Goal: Task Accomplishment & Management: Manage account settings

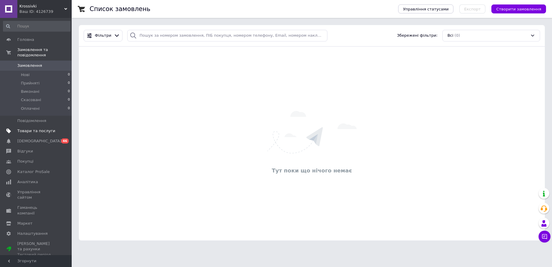
click at [45, 133] on span "Товари та послуги" at bounding box center [36, 130] width 38 height 5
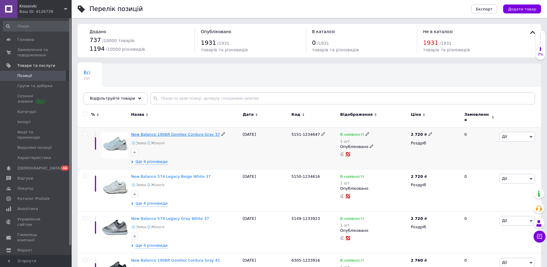
click at [185, 132] on span "New Balance 1906R Goretex Cordura Gray 37" at bounding box center [175, 134] width 89 height 4
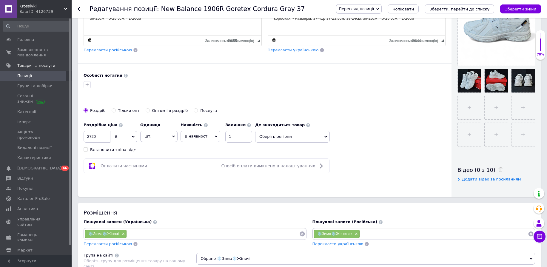
scroll to position [251, 0]
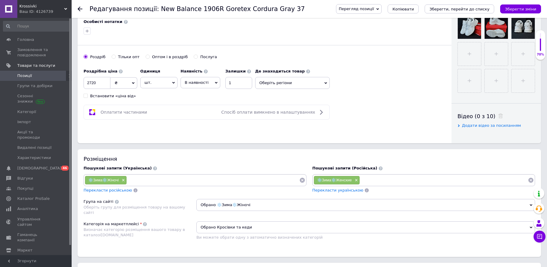
click at [57, 10] on div "Ваш ID: 4126739" at bounding box center [45, 11] width 52 height 5
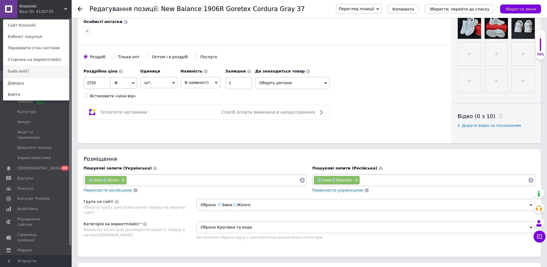
click at [30, 71] on link "Sudo exit()" at bounding box center [36, 71] width 66 height 11
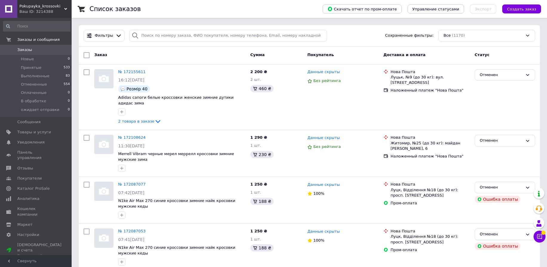
click at [61, 10] on div "Ваш ID: 3214388" at bounding box center [45, 11] width 52 height 5
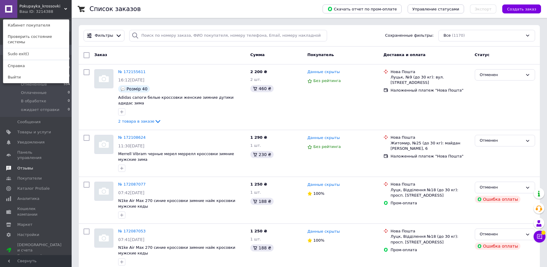
click at [30, 166] on span "Отзывы" at bounding box center [25, 168] width 16 height 5
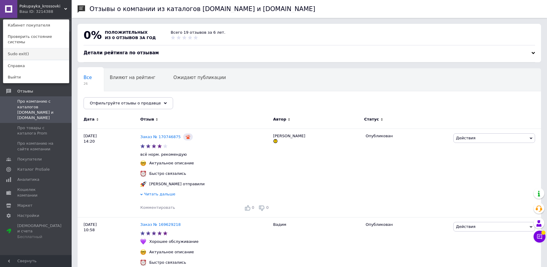
click at [29, 48] on link "Sudo exit()" at bounding box center [36, 53] width 66 height 11
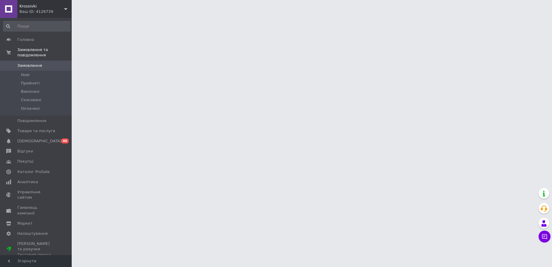
drag, startPoint x: 32, startPoint y: 237, endPoint x: 38, endPoint y: 233, distance: 7.0
click at [32, 252] on div "Тестовий період" at bounding box center [36, 254] width 38 height 5
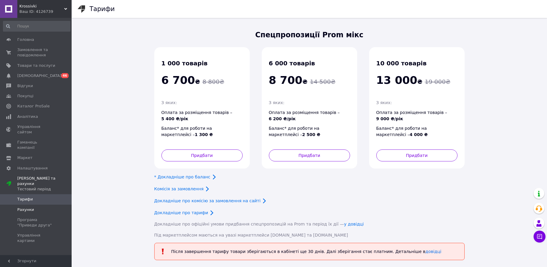
click at [27, 207] on span "Рахунки" at bounding box center [25, 209] width 17 height 5
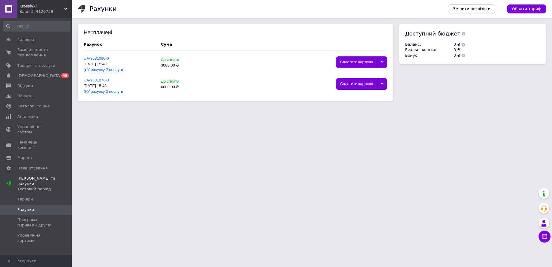
click at [108, 71] on span "У рахунку 2 послуги" at bounding box center [105, 70] width 36 height 5
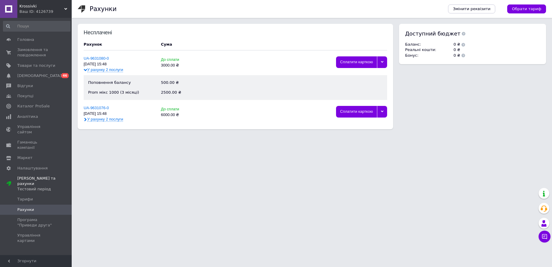
click at [114, 119] on span "У рахунку 2 послуги" at bounding box center [105, 119] width 36 height 5
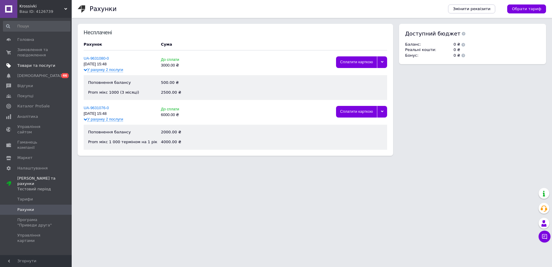
click at [30, 67] on span "Товари та послуги" at bounding box center [36, 65] width 38 height 5
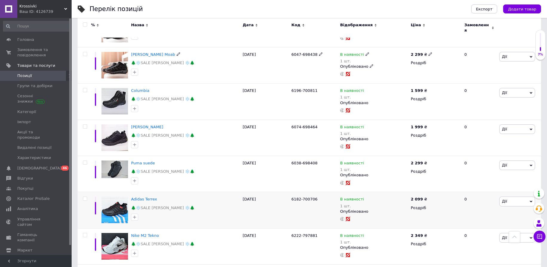
scroll to position [1326, 0]
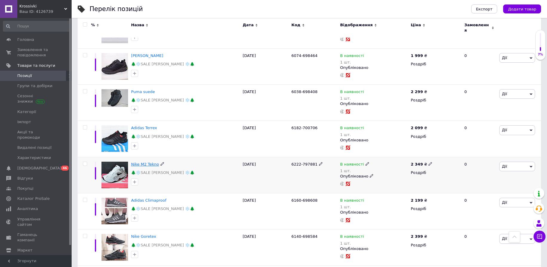
click at [151, 162] on span "Nike M2 Tekno" at bounding box center [145, 164] width 28 height 4
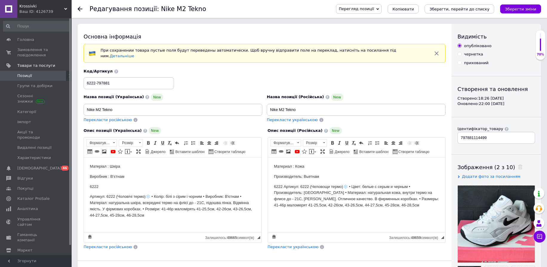
click at [60, 9] on span "Krossivki" at bounding box center [41, 6] width 45 height 5
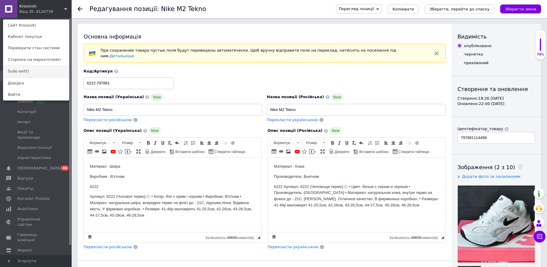
click at [34, 70] on link "Sudo exit()" at bounding box center [36, 71] width 66 height 11
